Goal: Task Accomplishment & Management: Manage account settings

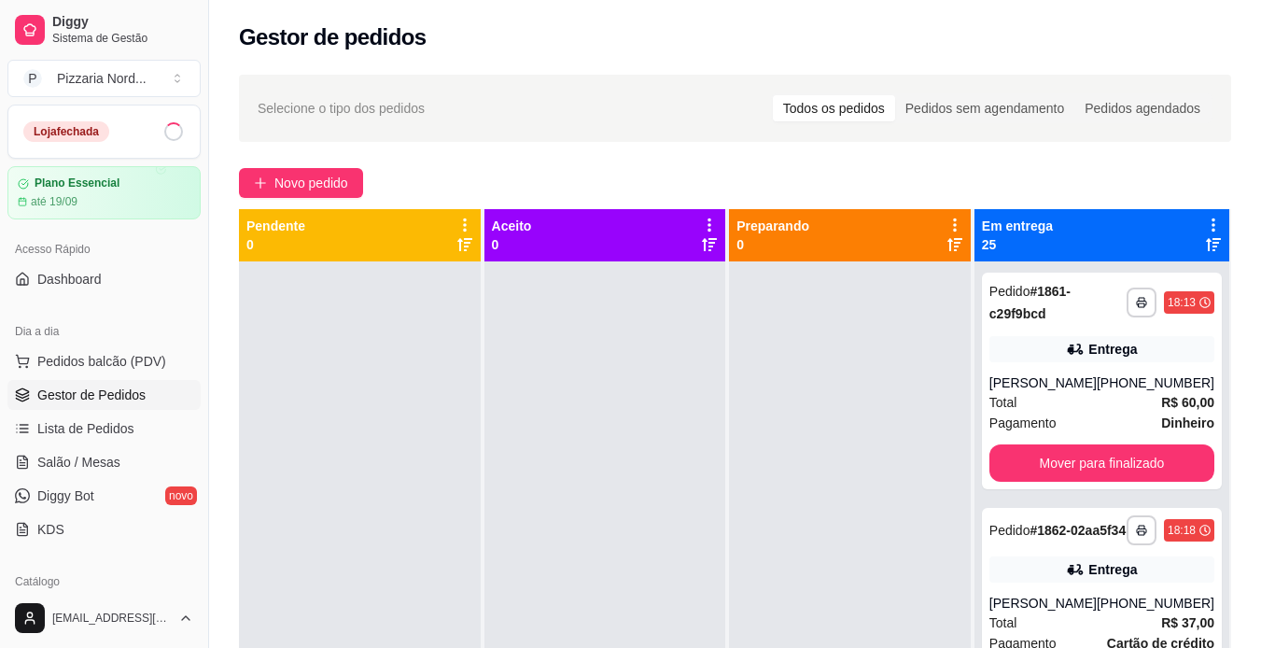
scroll to position [5060, 0]
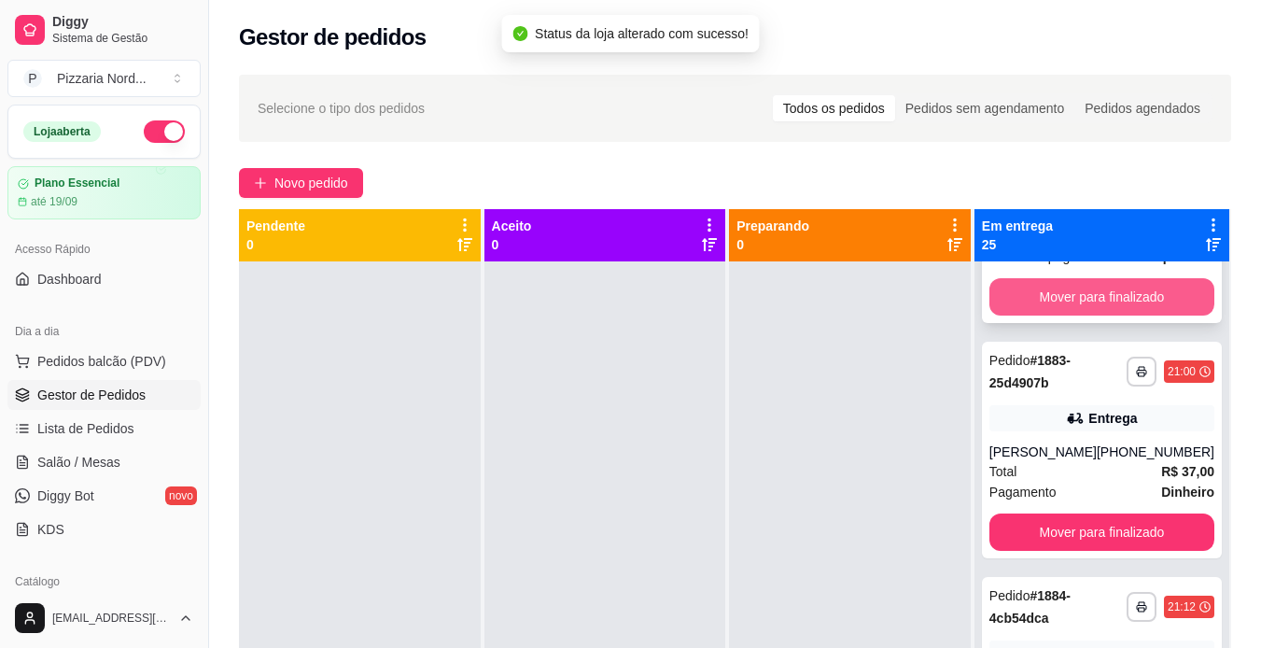
click at [1060, 316] on button "Mover para finalizado" at bounding box center [1102, 296] width 225 height 37
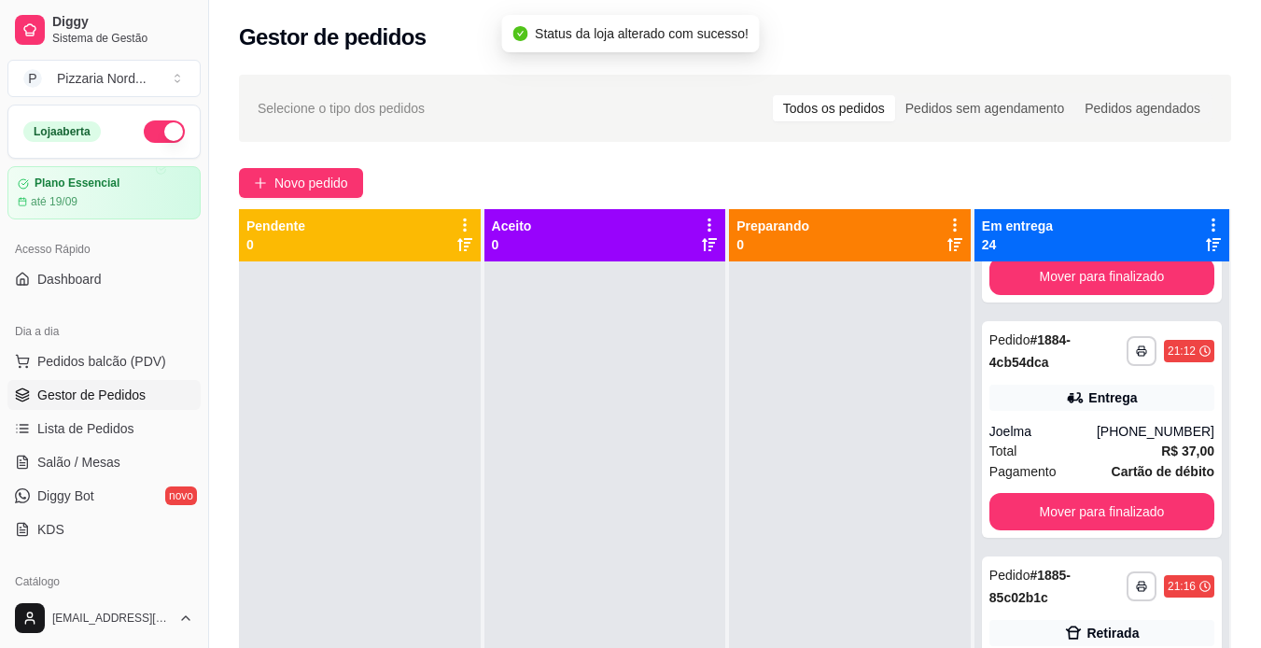
scroll to position [4804, 0]
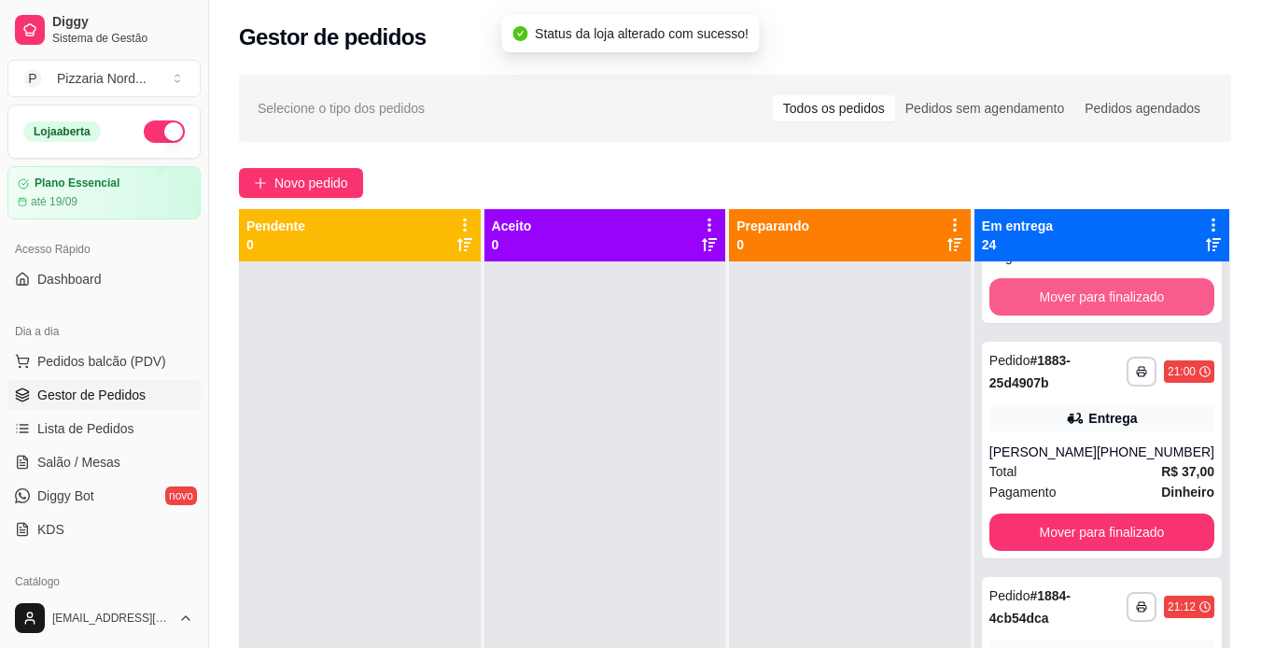
click at [1060, 316] on button "Mover para finalizado" at bounding box center [1102, 296] width 225 height 37
click at [1060, 316] on button "Mover para finalizado" at bounding box center [1101, 297] width 218 height 36
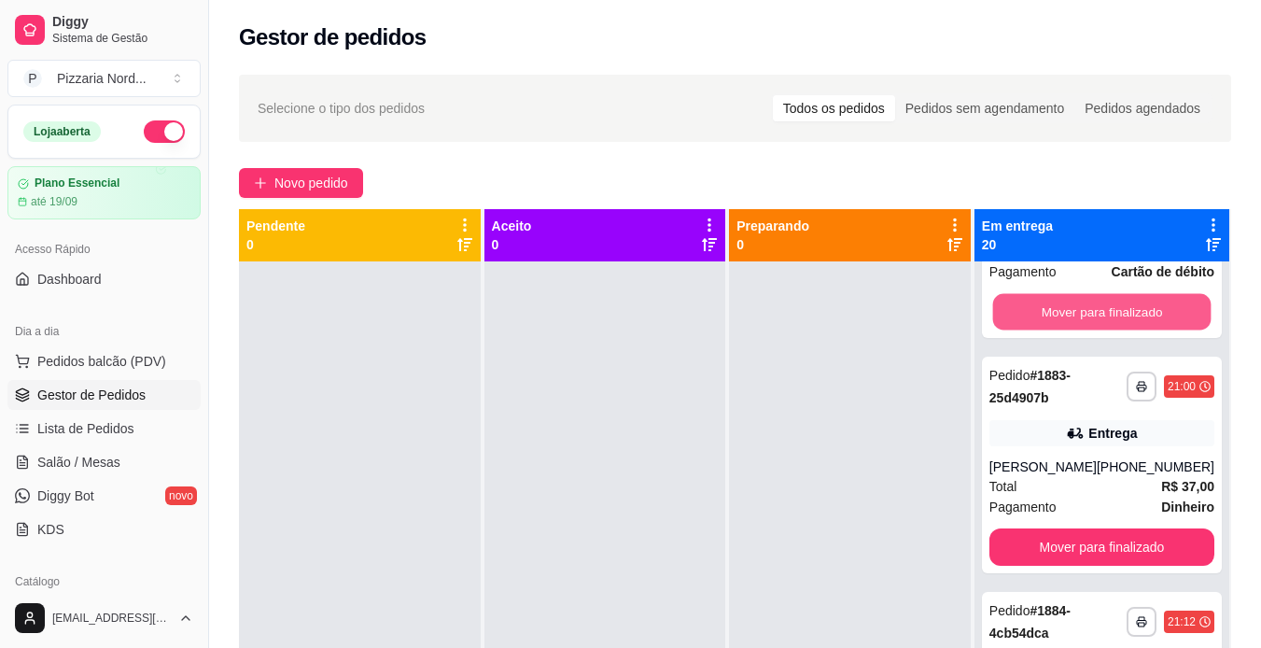
click at [1060, 330] on button "Mover para finalizado" at bounding box center [1101, 312] width 218 height 36
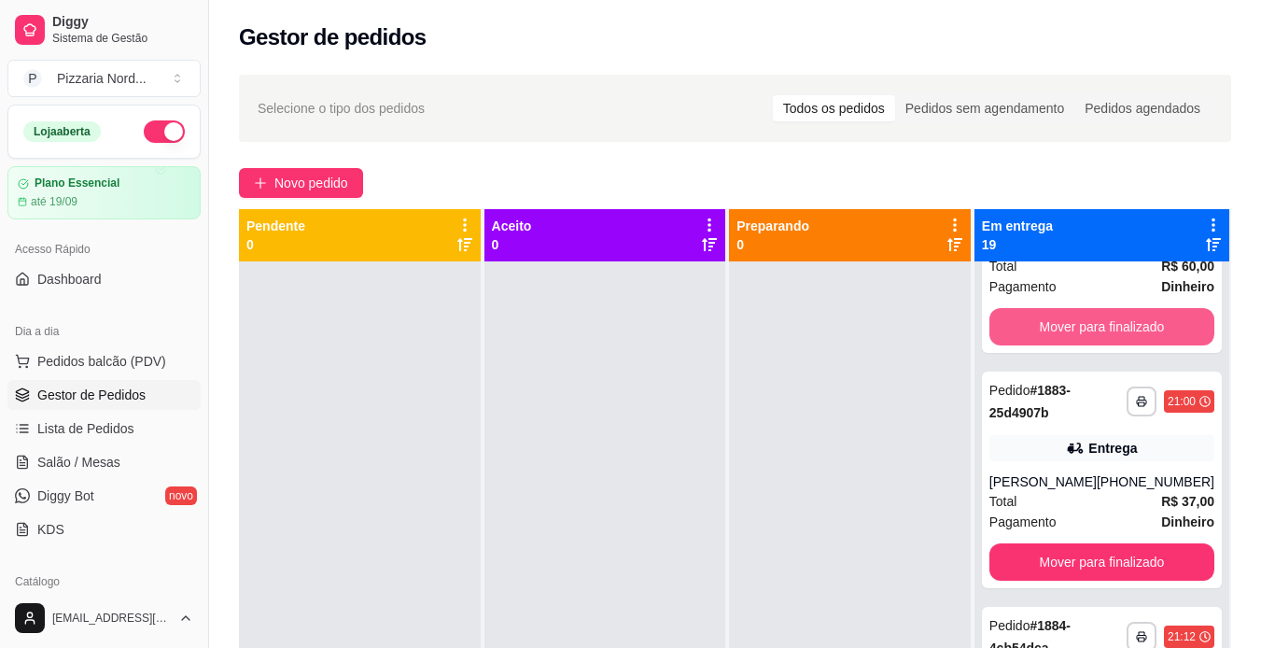
click at [1060, 345] on button "Mover para finalizado" at bounding box center [1102, 326] width 225 height 37
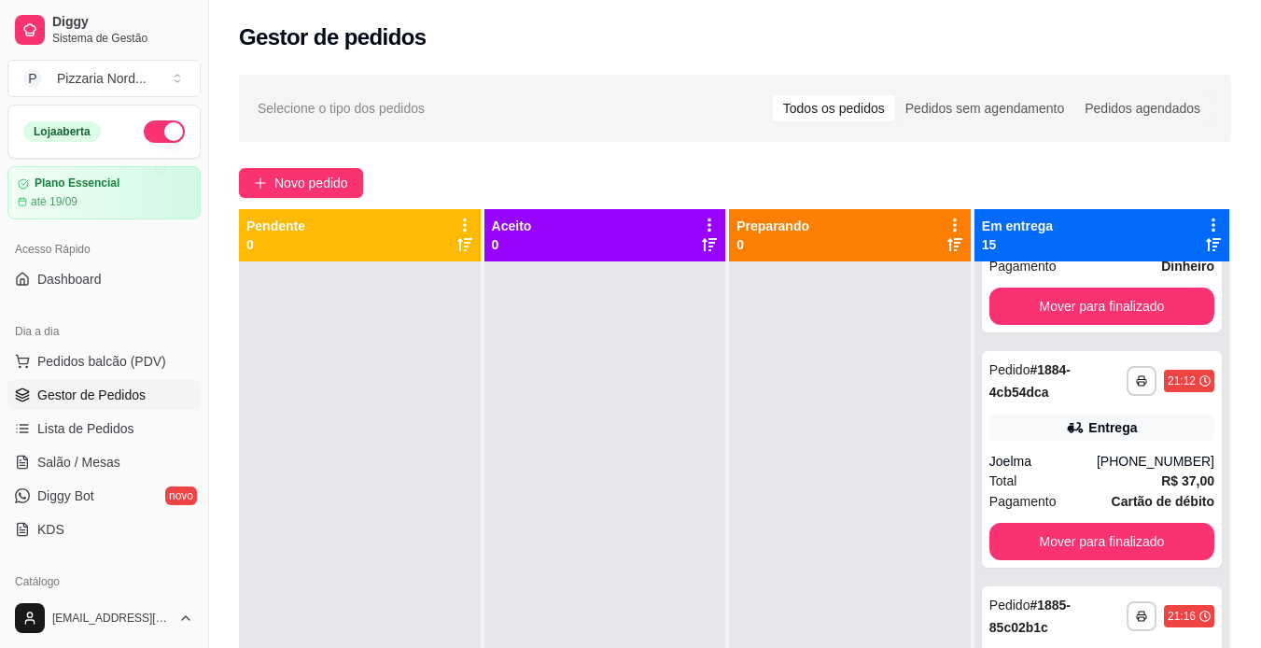
scroll to position [2627, 0]
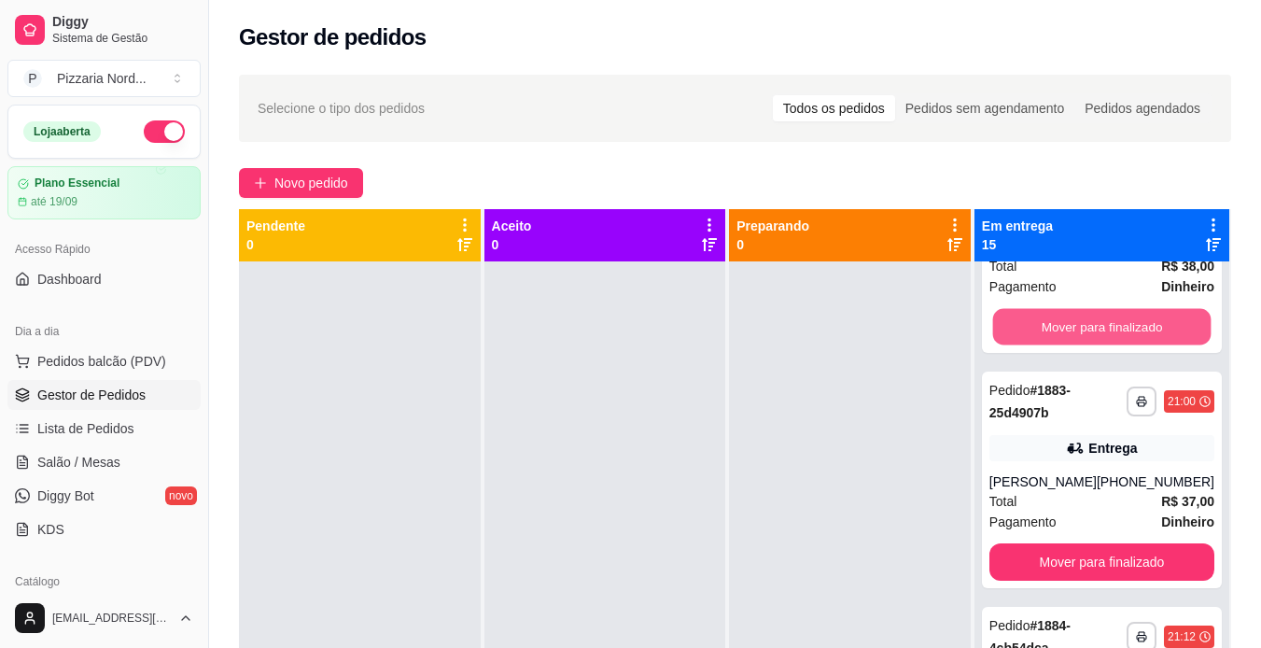
click at [1060, 345] on button "Mover para finalizado" at bounding box center [1101, 327] width 218 height 36
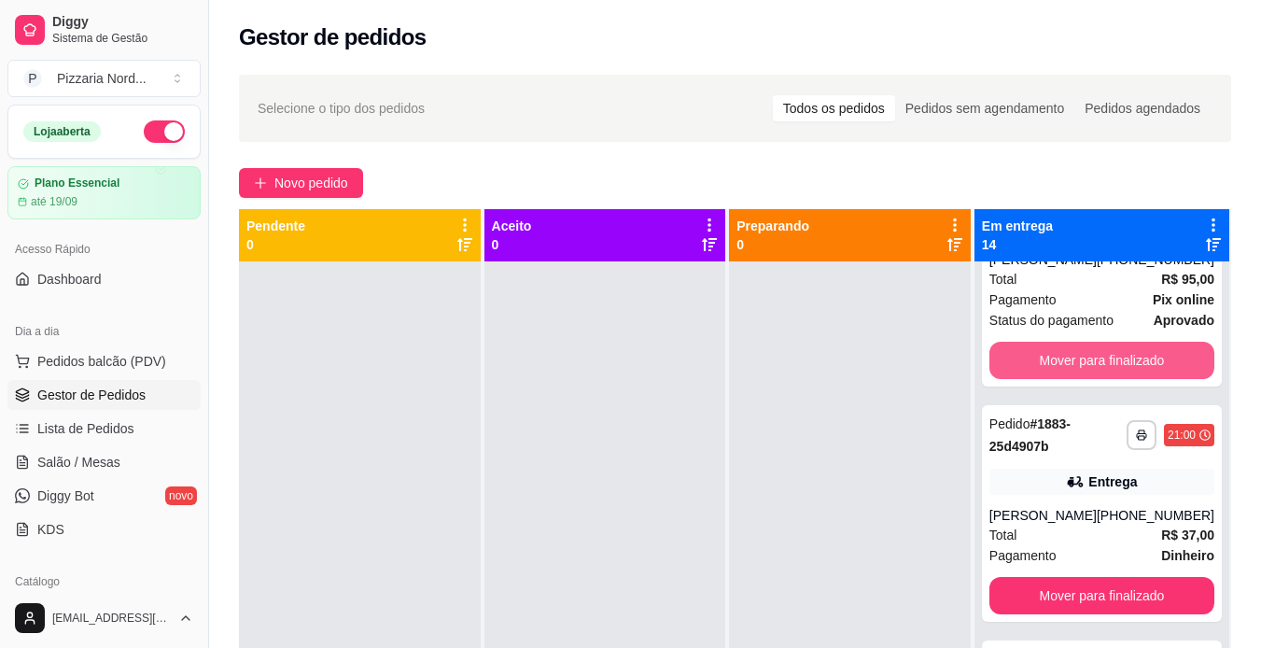
click at [1060, 376] on button "Mover para finalizado" at bounding box center [1102, 360] width 225 height 37
click at [1060, 376] on button "Mover para finalizado" at bounding box center [1101, 361] width 218 height 36
click at [1060, 376] on button "Mover para finalizado" at bounding box center [1102, 360] width 225 height 37
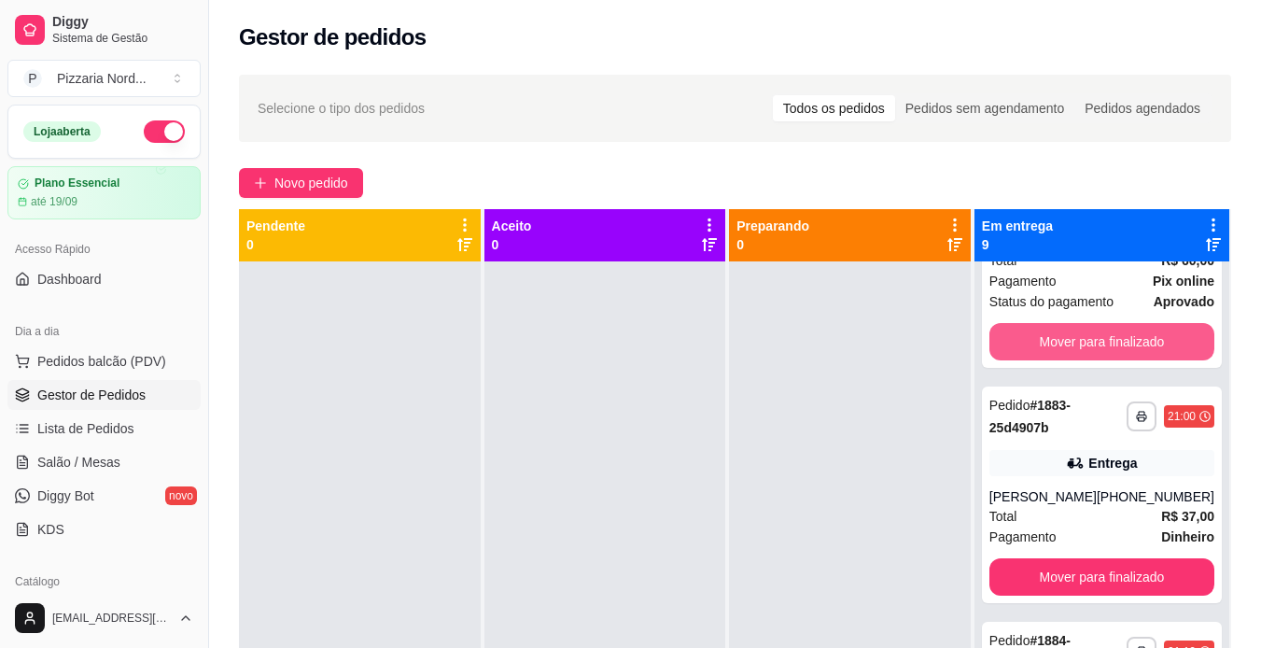
click at [1060, 360] on button "Mover para finalizado" at bounding box center [1102, 341] width 225 height 37
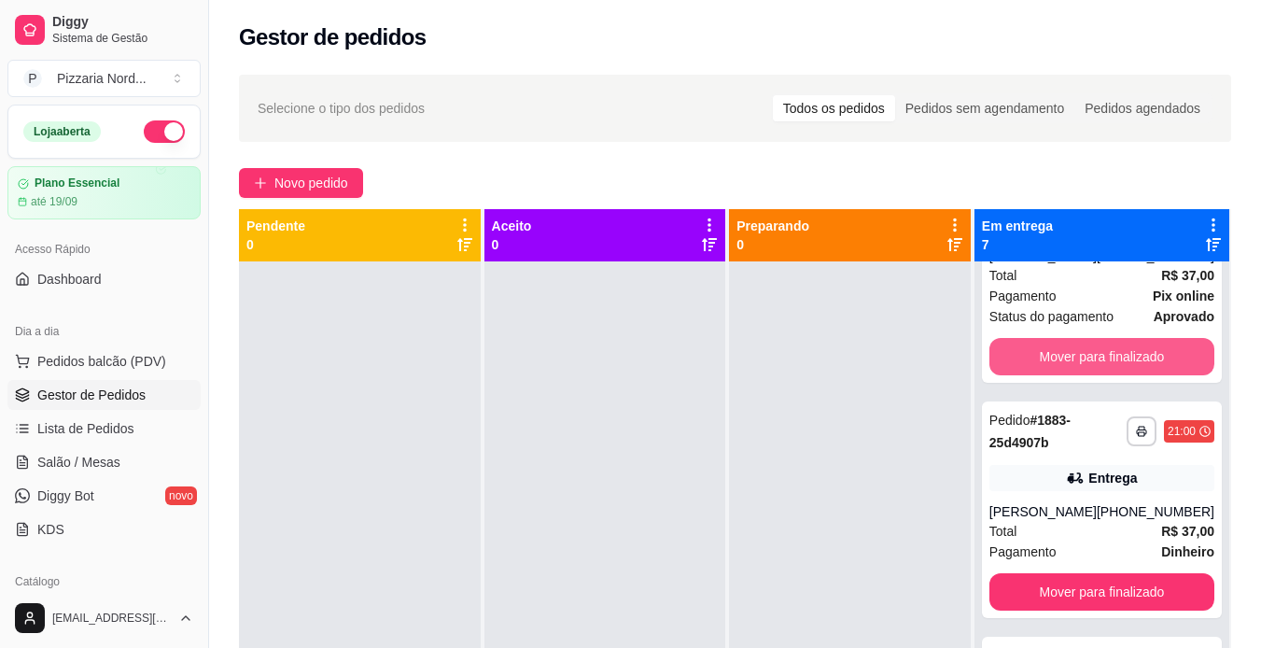
click at [1060, 375] on button "Mover para finalizado" at bounding box center [1102, 356] width 225 height 37
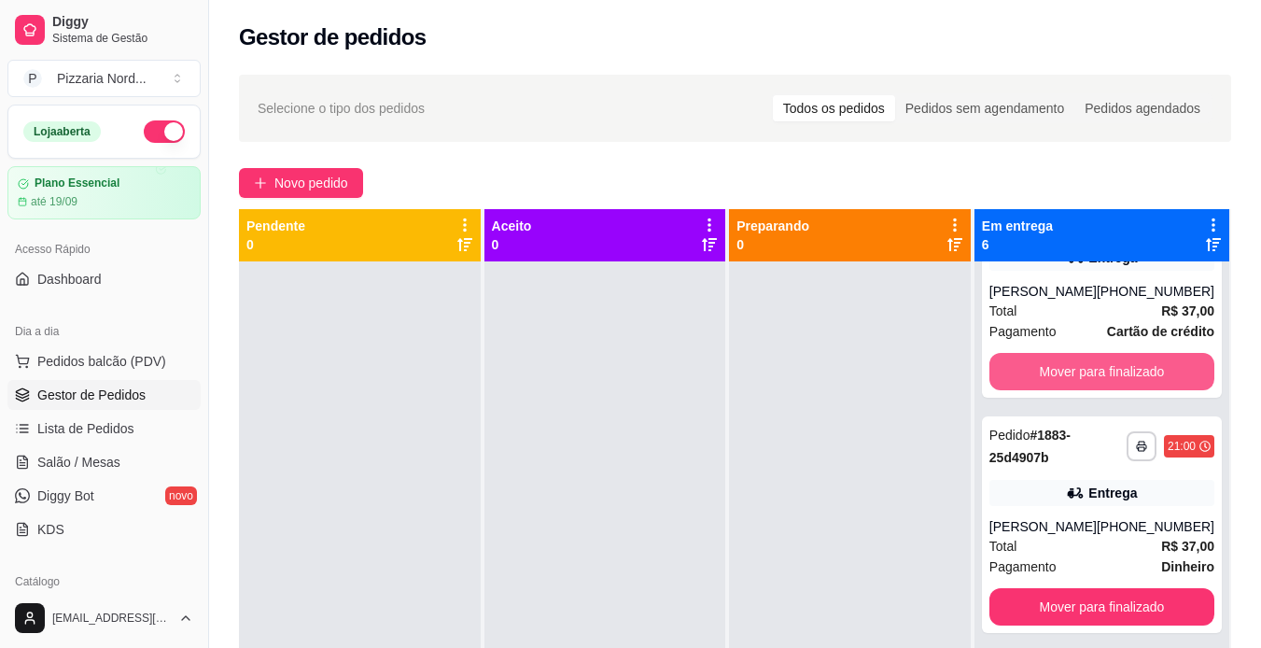
click at [1060, 376] on button "Mover para finalizado" at bounding box center [1102, 371] width 225 height 37
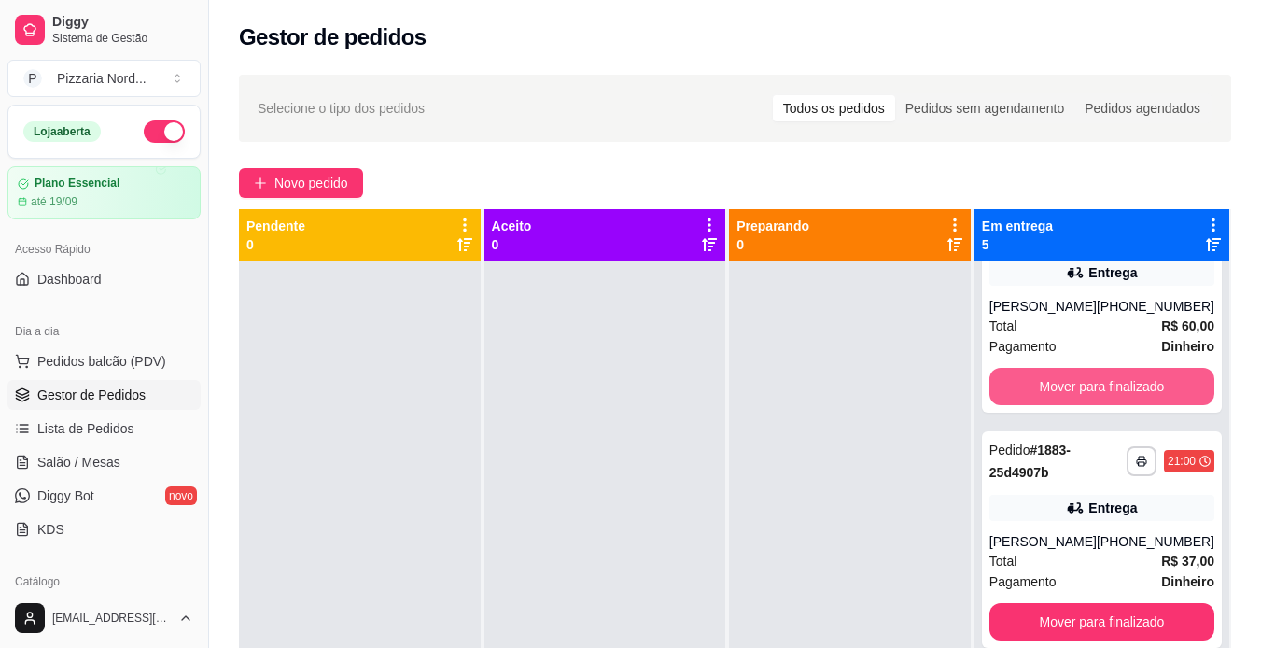
click at [1060, 376] on button "Mover para finalizado" at bounding box center [1102, 386] width 225 height 37
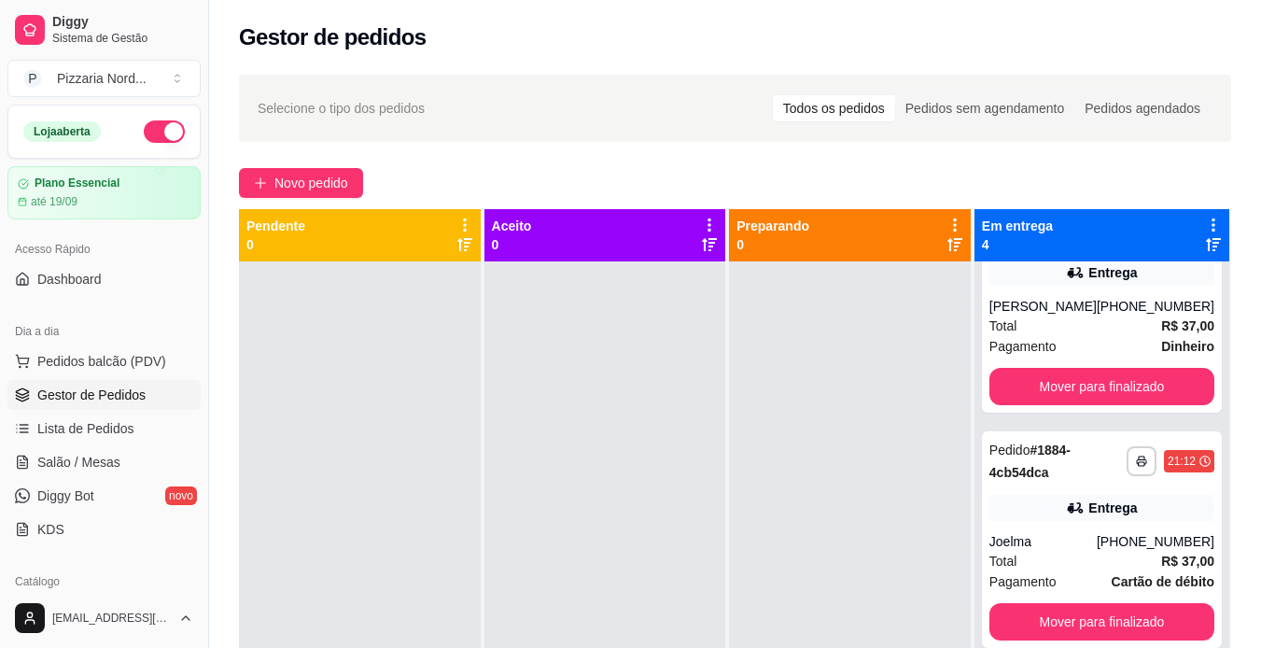
scroll to position [0, 0]
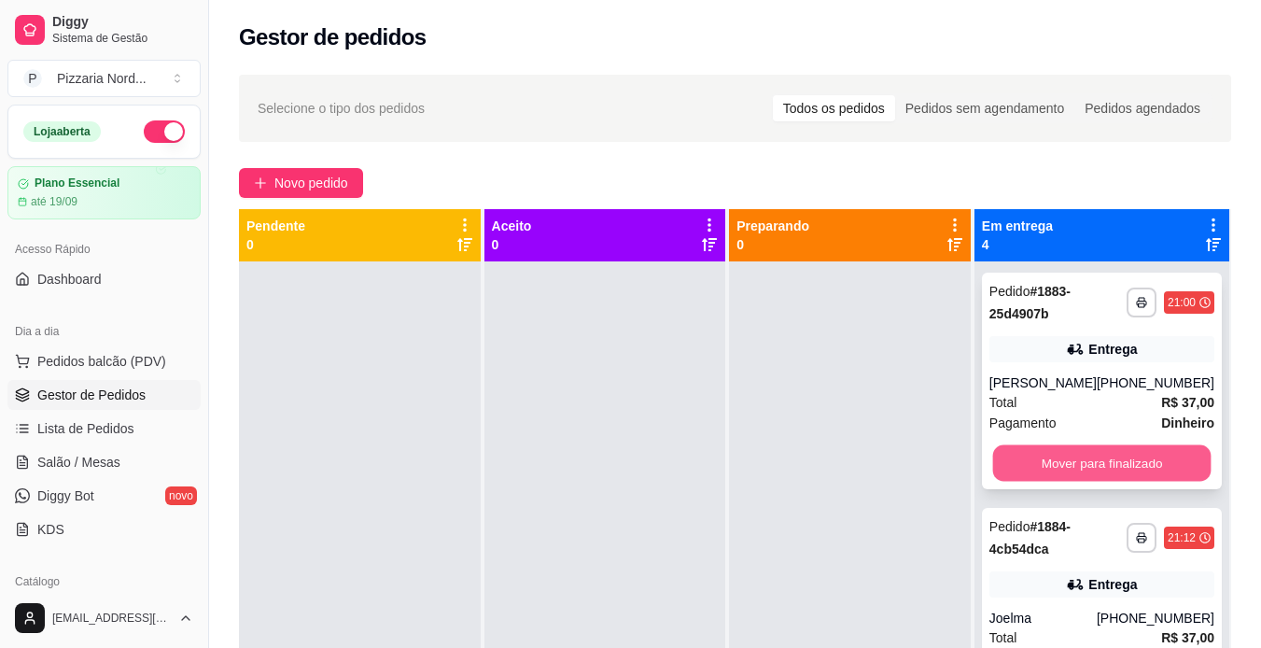
click at [1068, 458] on button "Mover para finalizado" at bounding box center [1101, 463] width 218 height 36
click at [1068, 458] on button "Mover para finalizado" at bounding box center [1102, 462] width 225 height 37
click at [1068, 458] on button "Mover para finalizado" at bounding box center [1101, 463] width 218 height 36
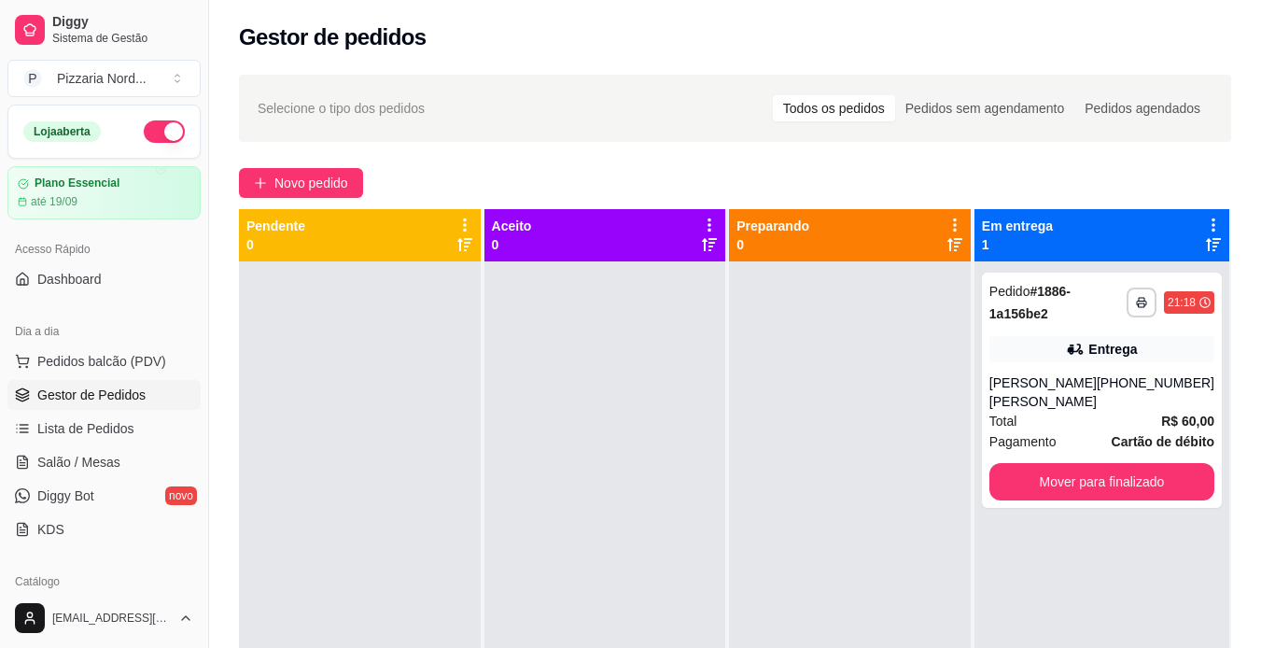
click at [1068, 458] on div "**********" at bounding box center [1102, 390] width 240 height 235
click at [1065, 472] on button "Mover para finalizado" at bounding box center [1101, 482] width 218 height 36
